Goal: Task Accomplishment & Management: Use online tool/utility

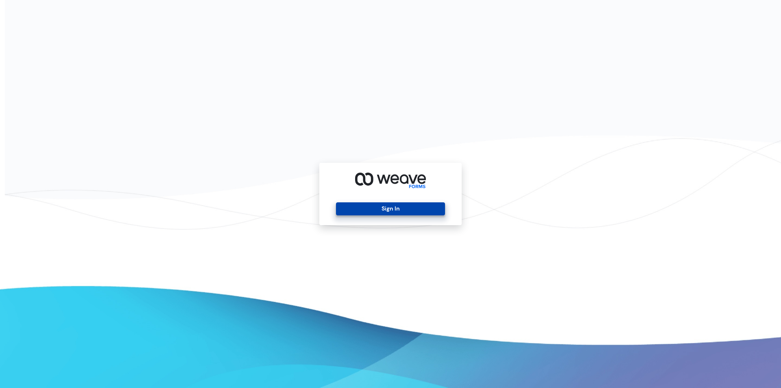
click at [397, 209] on button "Sign In" at bounding box center [390, 208] width 109 height 13
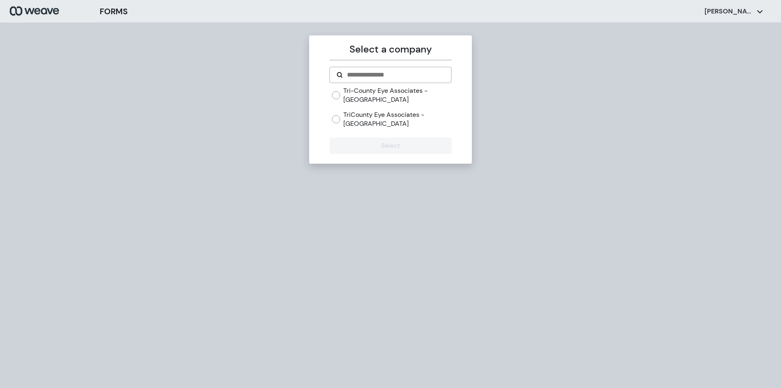
click at [365, 94] on label "Tri-County Eye Associates - [GEOGRAPHIC_DATA]" at bounding box center [397, 94] width 108 height 17
click at [404, 148] on button "Select" at bounding box center [390, 145] width 122 height 16
